Goal: Obtain resource: Download file/media

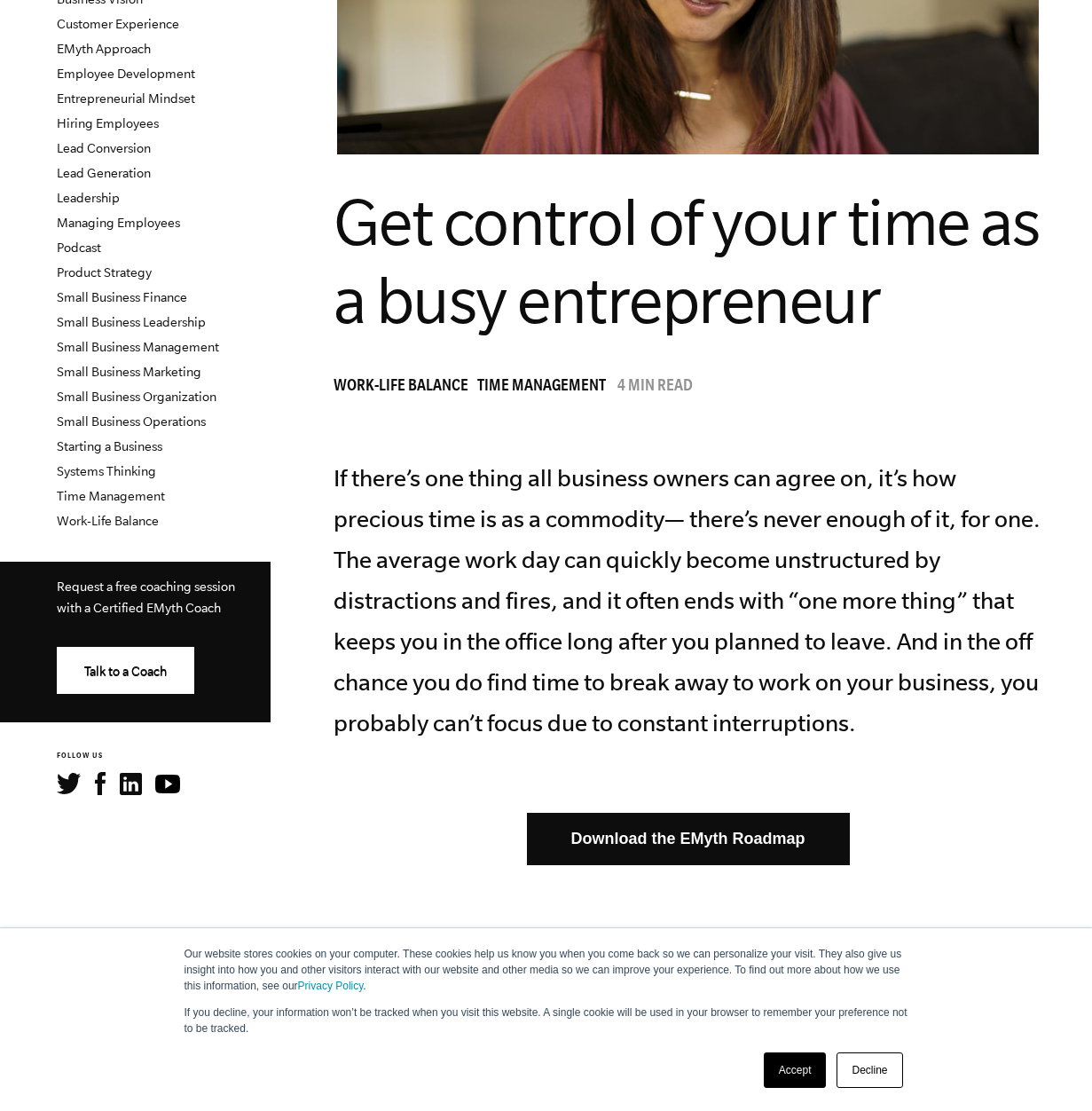
scroll to position [575, 0]
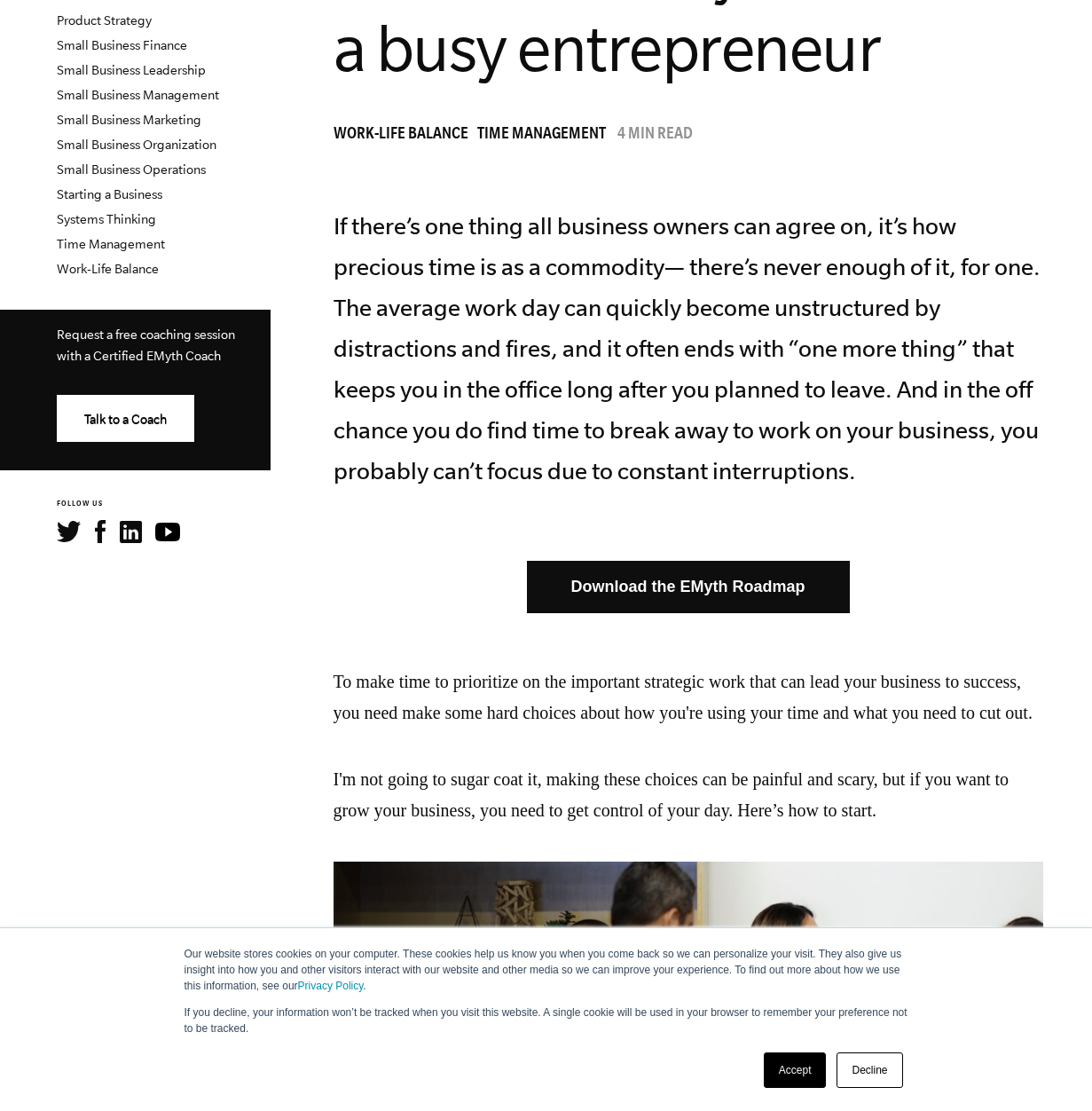
click at [808, 584] on link "Download the EMyth Roadmap" at bounding box center [688, 586] width 323 height 53
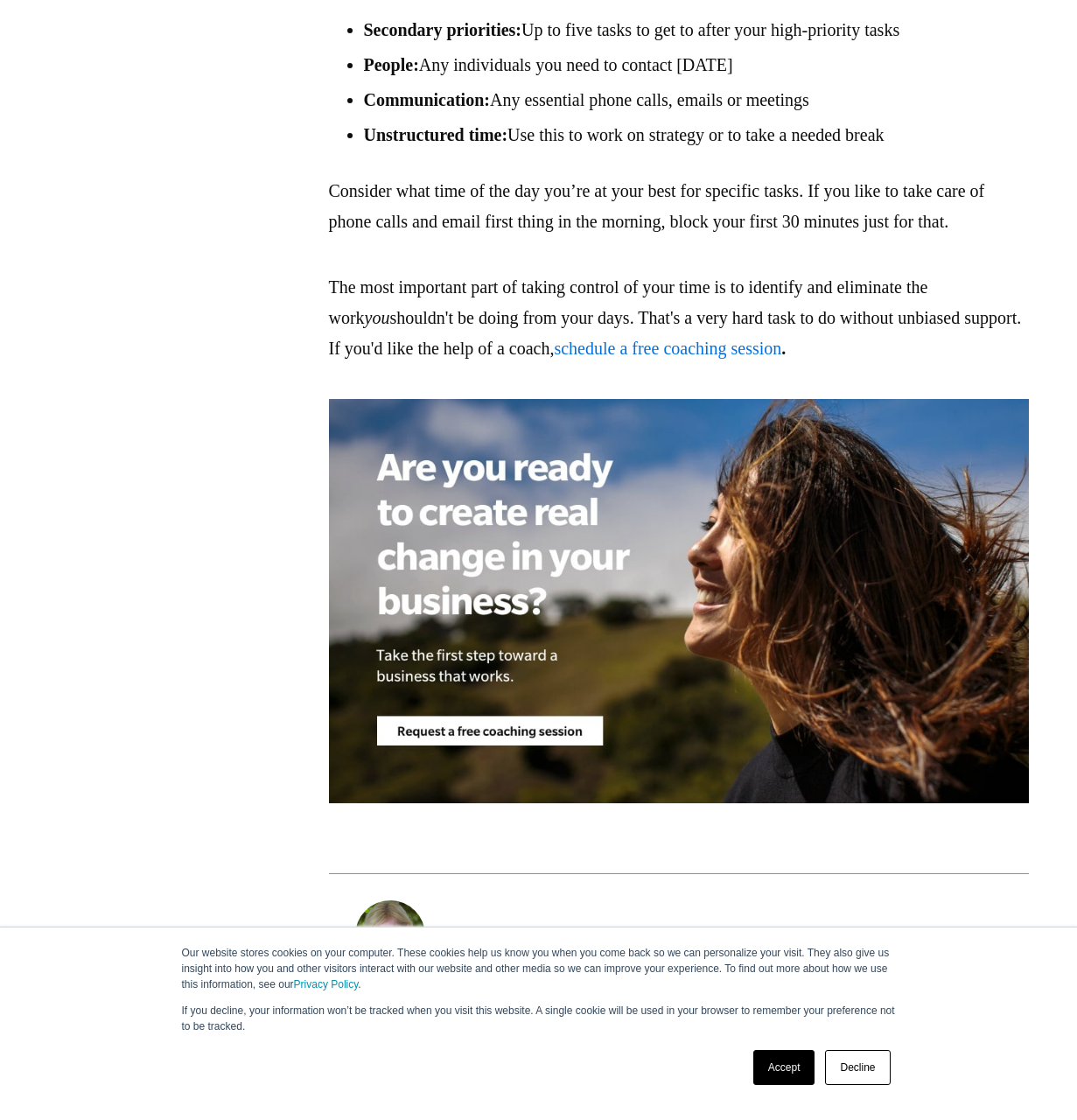
scroll to position [4601, 0]
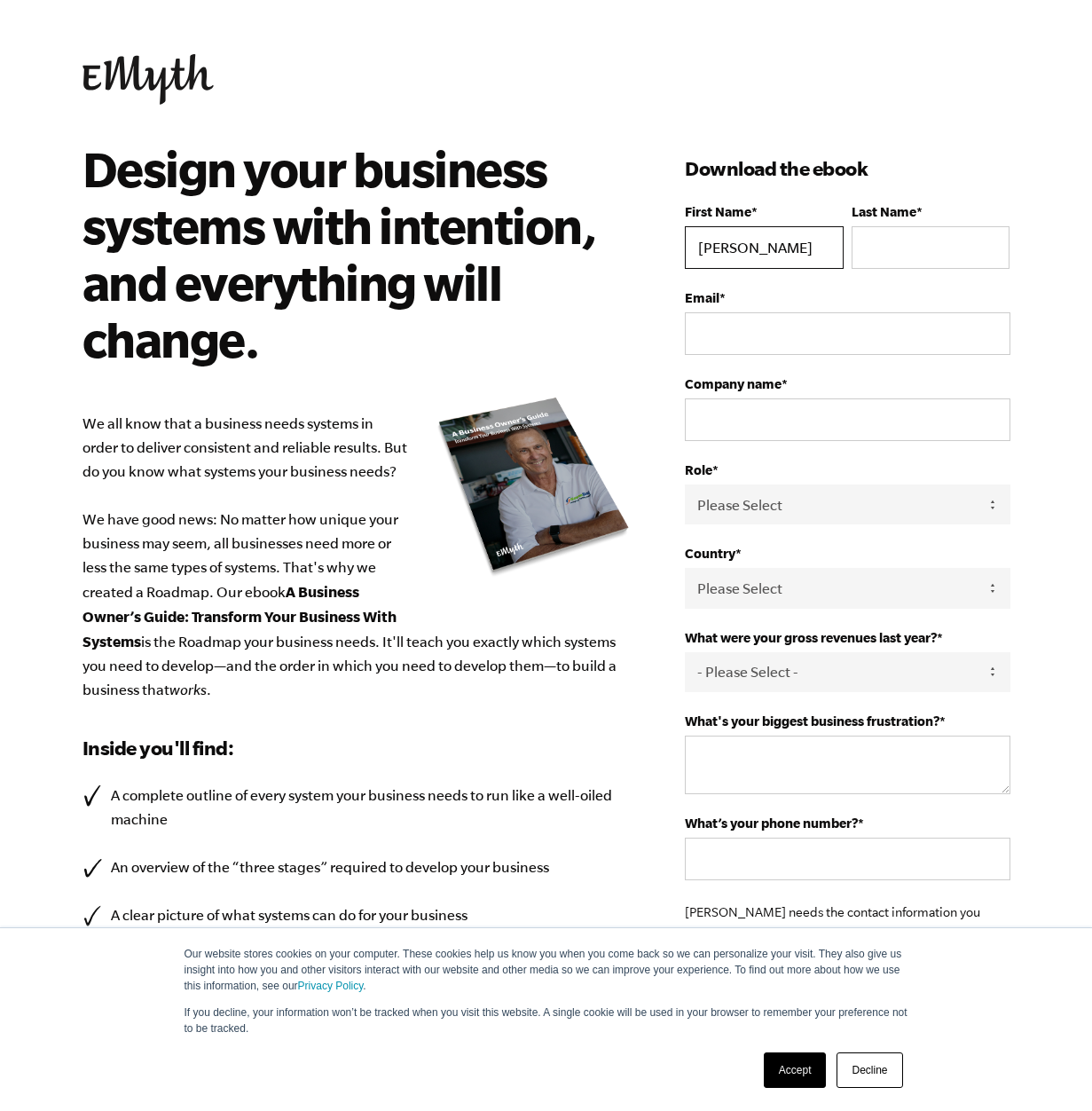
type input "[PERSON_NAME]"
type input "[PERSON_NAME][EMAIL_ADDRESS][PERSON_NAME][DOMAIN_NAME]"
type input "LCN"
select select "Owner"
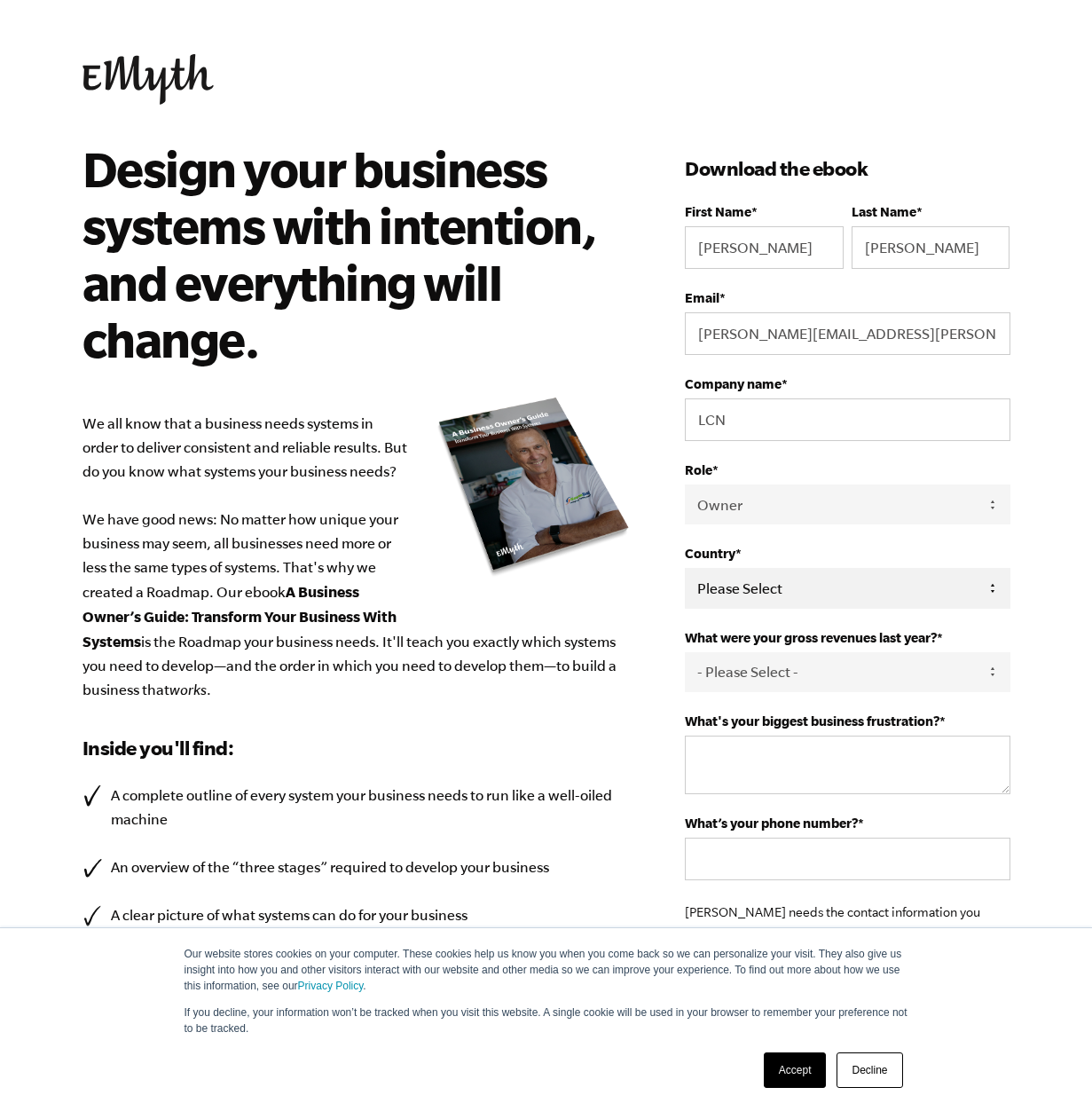
select select "[GEOGRAPHIC_DATA]"
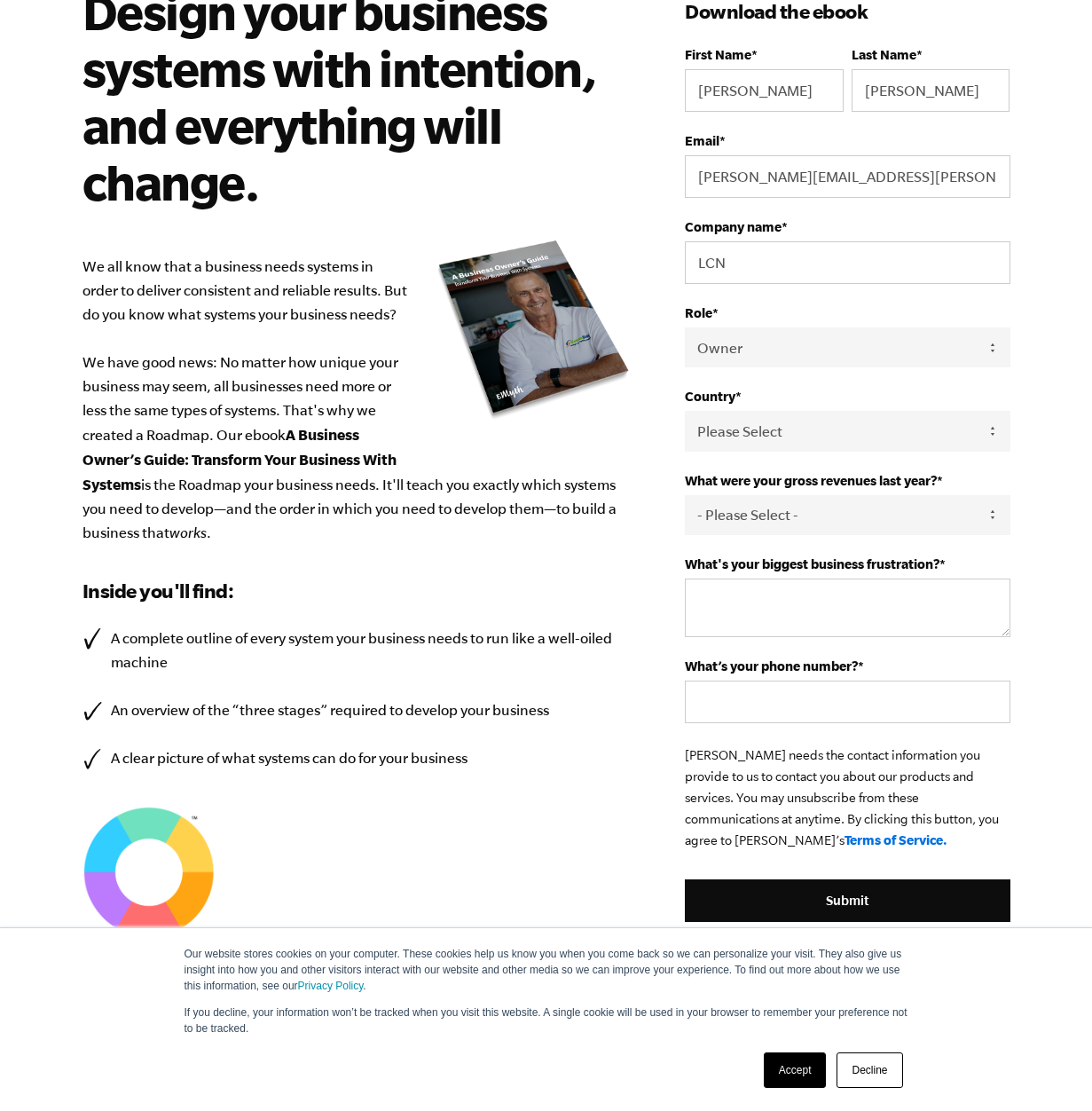
scroll to position [177, 0]
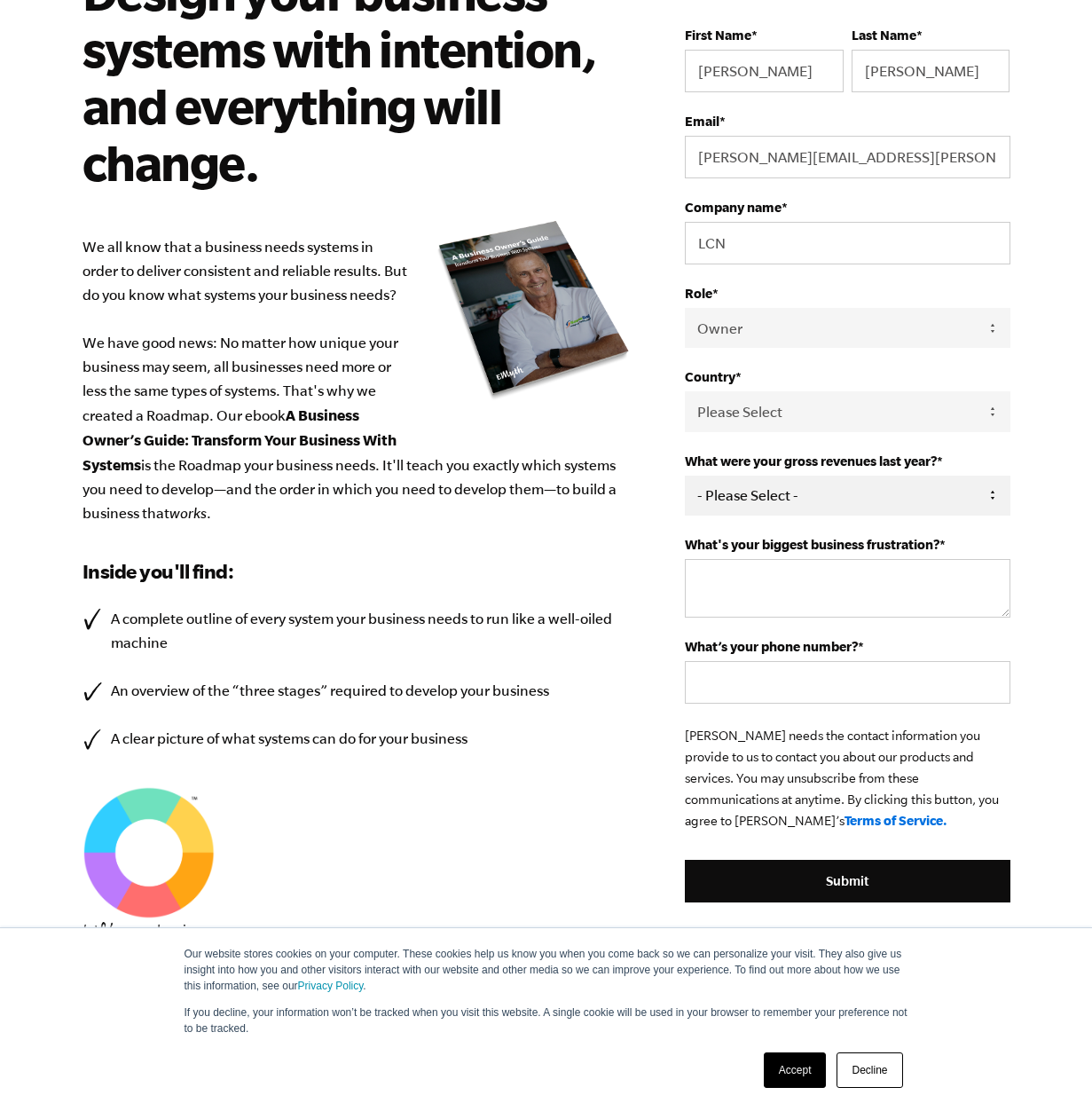
select select "751-1M"
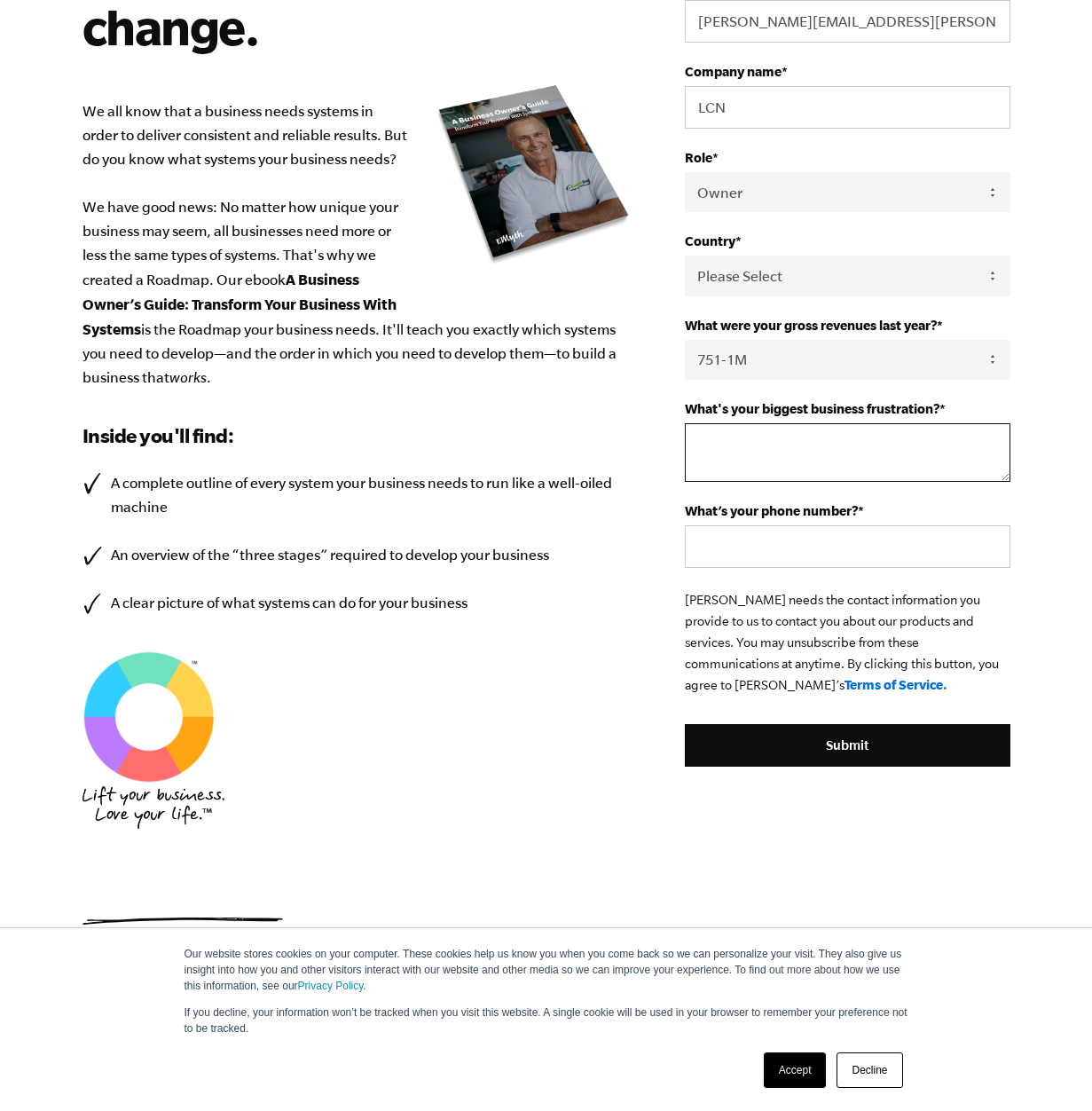
click at [876, 446] on textarea "What's your biggest business frustration? *" at bounding box center [847, 452] width 324 height 59
type textarea "i"
type textarea "hiring"
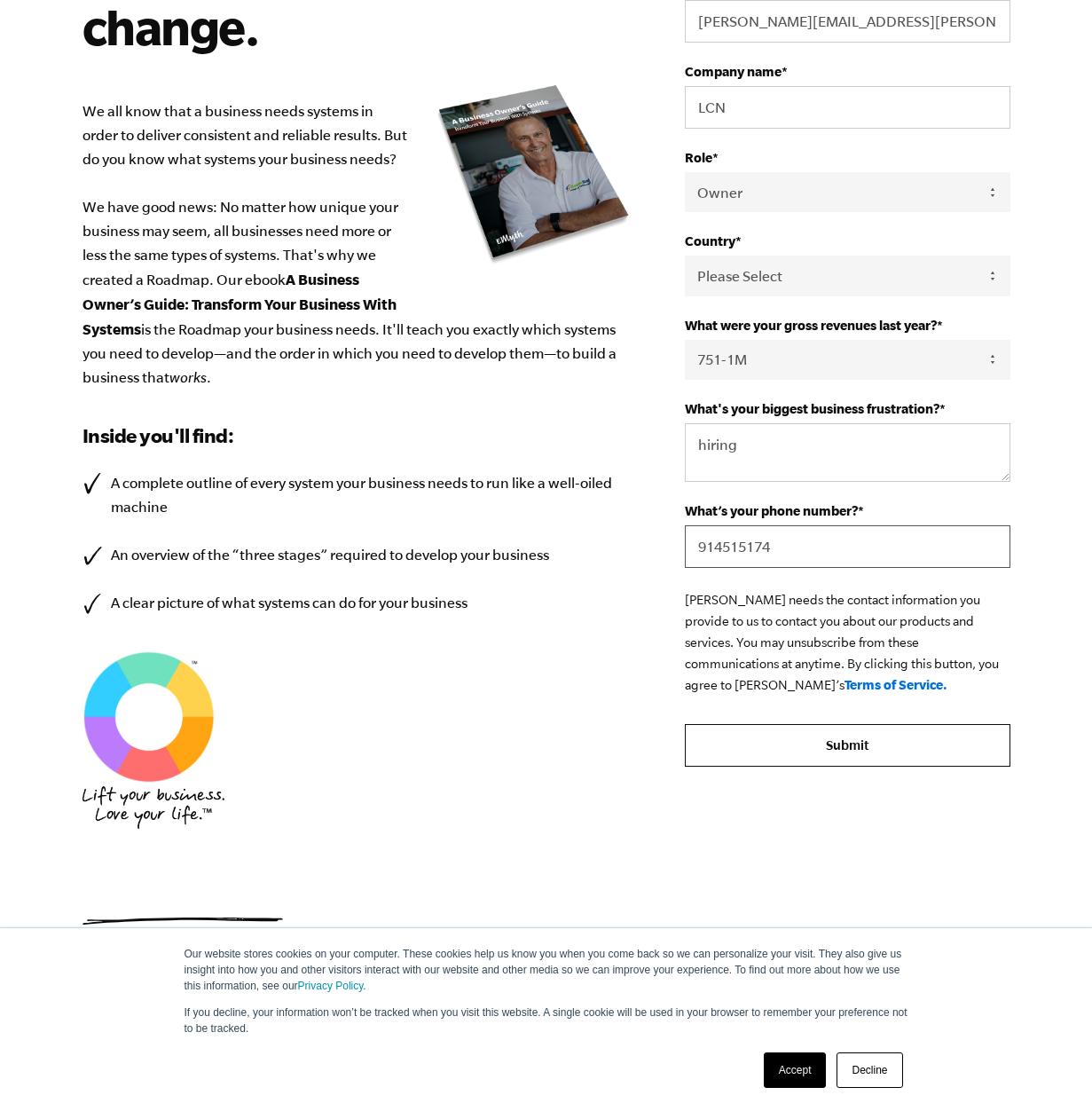
type input "914515174"
click at [959, 745] on input "Submit" at bounding box center [847, 745] width 324 height 43
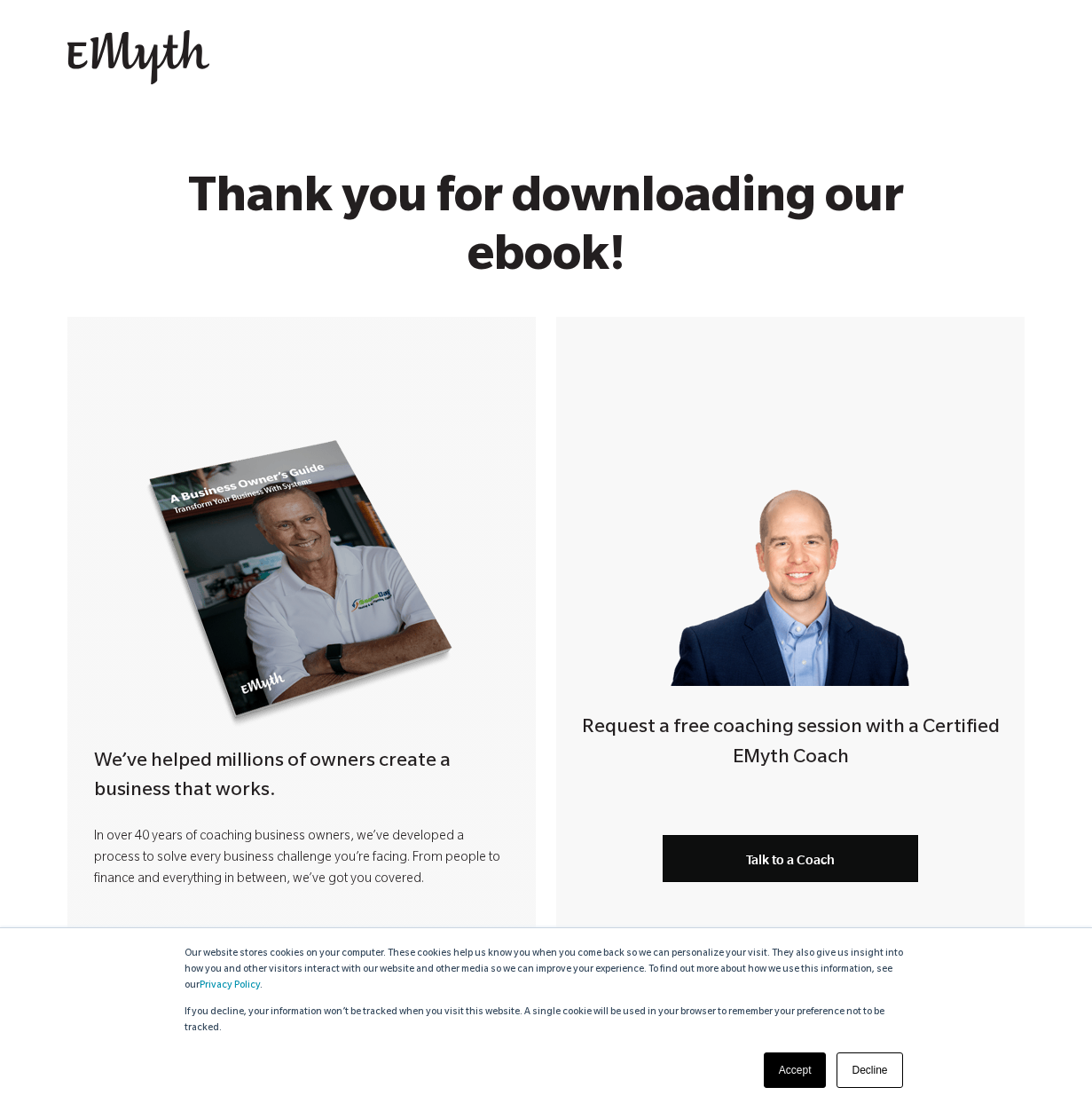
click at [795, 1059] on link "Accept" at bounding box center [795, 1070] width 63 height 36
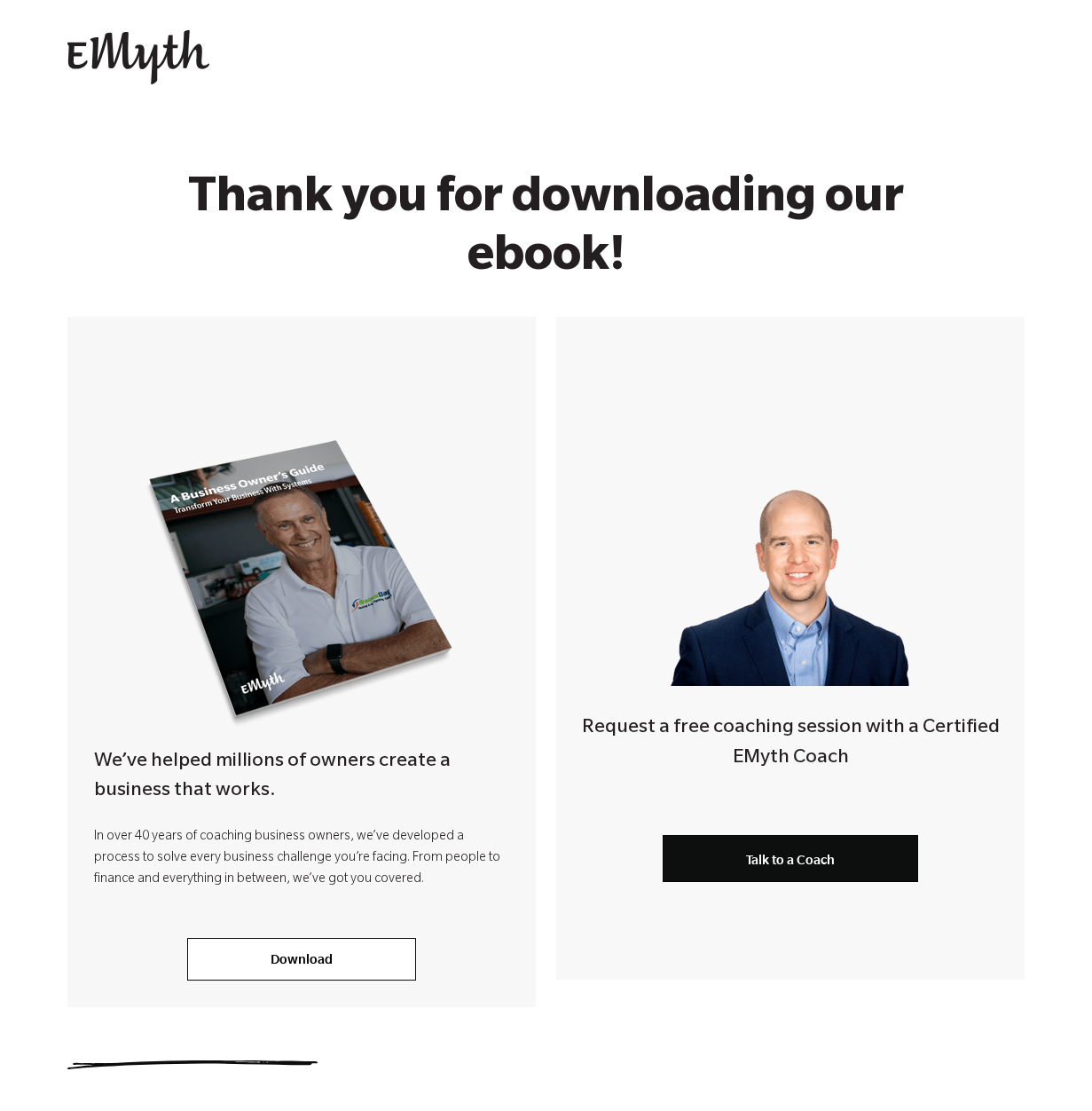
scroll to position [157, 0]
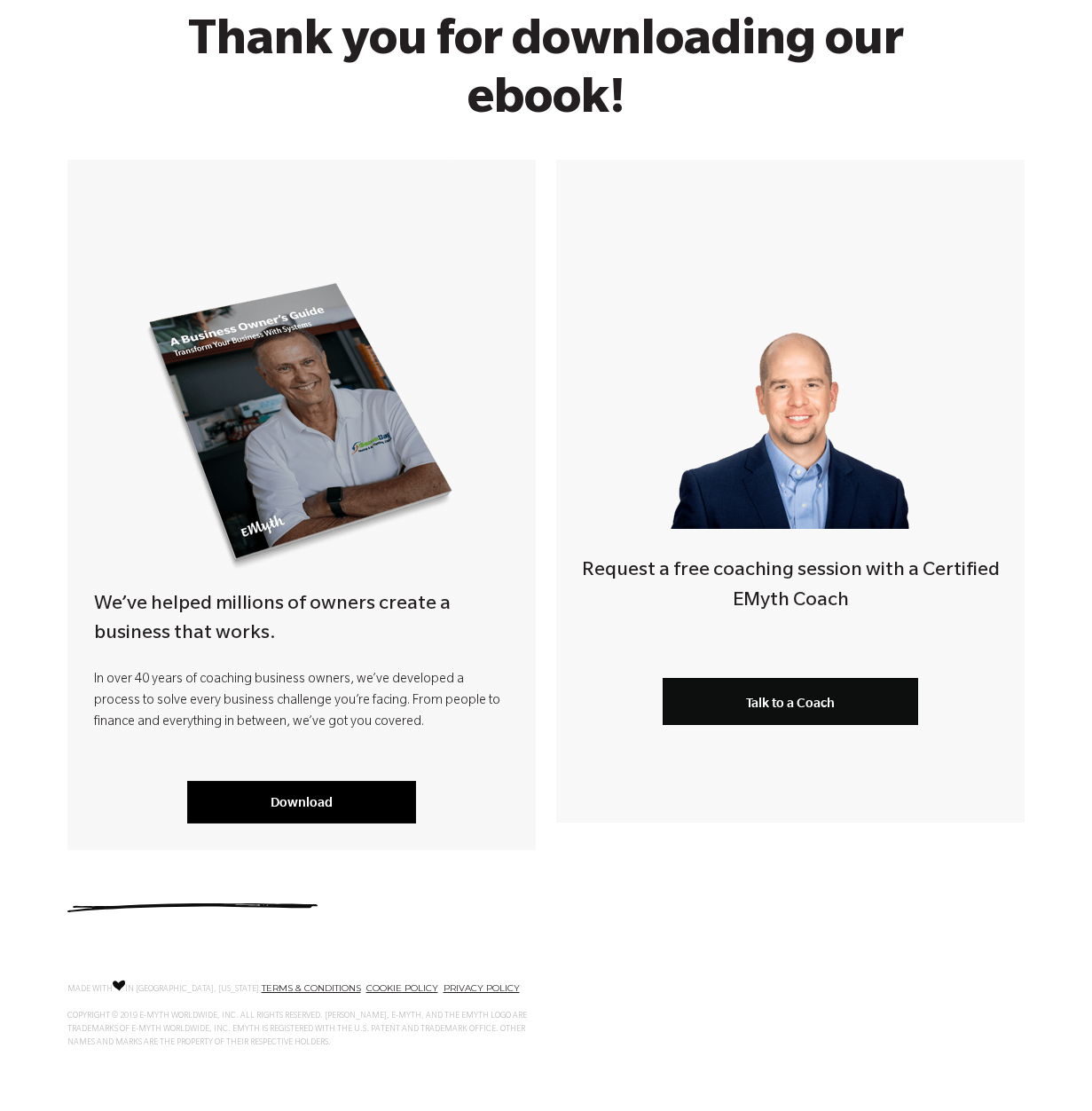
click at [347, 806] on link "Download" at bounding box center [302, 802] width 229 height 43
